Goal: Information Seeking & Learning: Learn about a topic

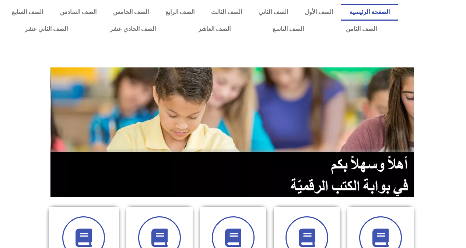
scroll to position [295, 0]
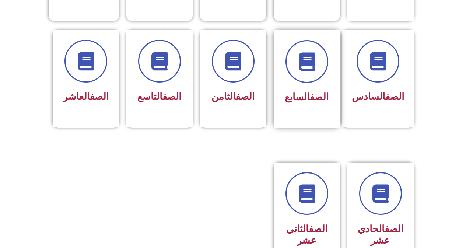
click at [313, 73] on div "الصف السابع" at bounding box center [307, 73] width 46 height 66
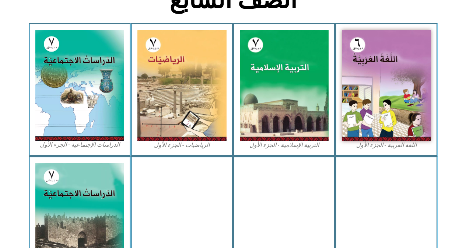
scroll to position [295, 0]
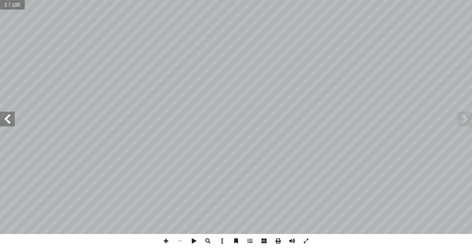
click at [8, 6] on input "text" at bounding box center [12, 5] width 25 height 10
type input "**"
click at [468, 122] on span at bounding box center [464, 119] width 15 height 15
click at [164, 241] on span at bounding box center [166, 241] width 14 height 14
